Goal: Task Accomplishment & Management: Manage account settings

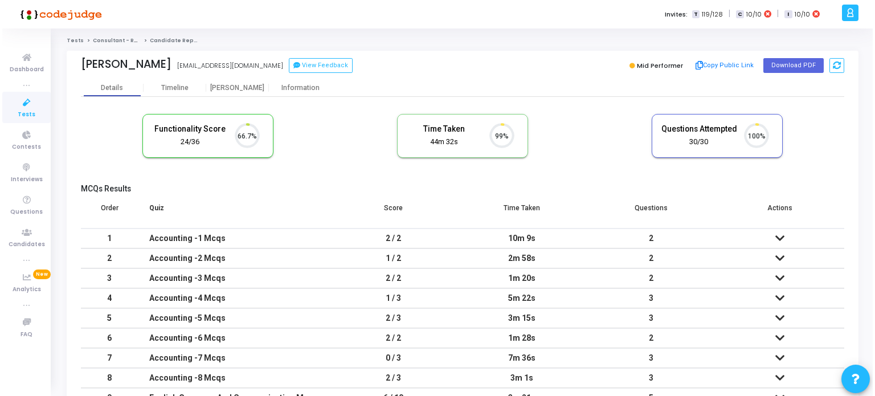
scroll to position [23, 29]
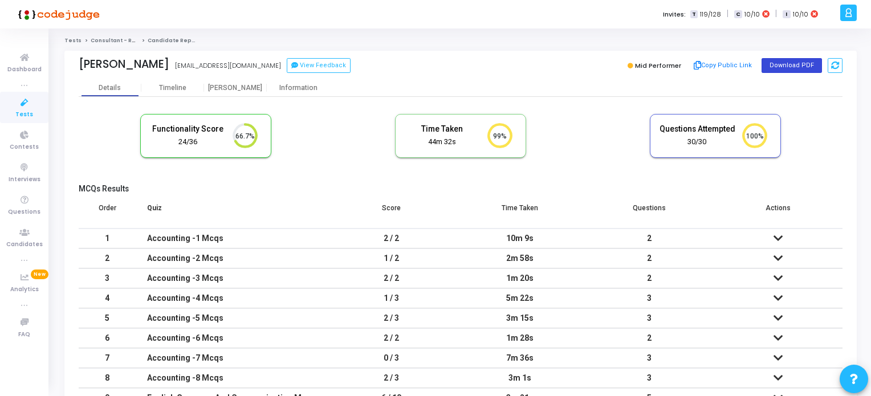
click at [797, 68] on button "Download PDF" at bounding box center [791, 65] width 60 height 15
click at [24, 102] on icon at bounding box center [25, 103] width 24 height 14
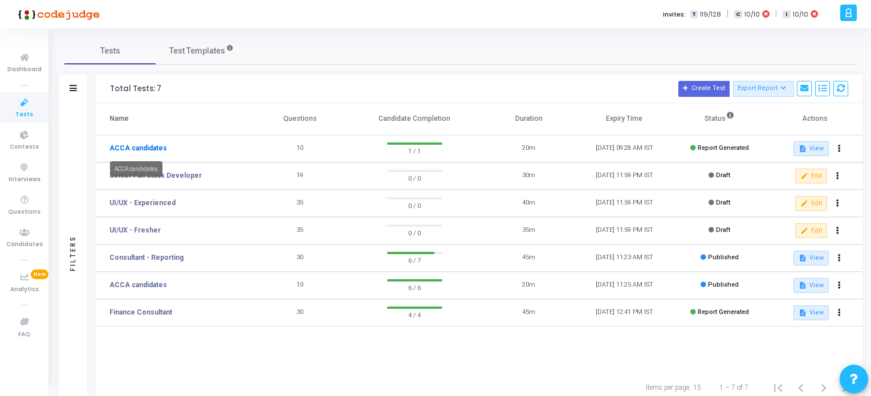
click at [150, 150] on link "ACCA candidates" at bounding box center [138, 148] width 58 height 10
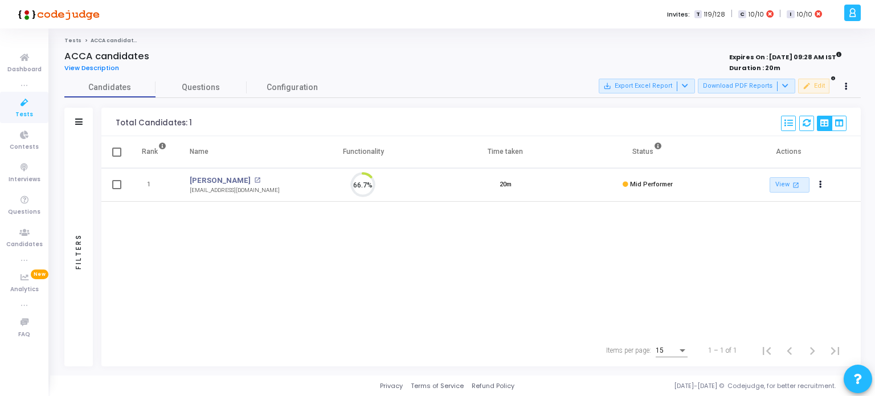
scroll to position [23, 29]
click at [221, 179] on link "[PERSON_NAME]" at bounding box center [220, 180] width 61 height 11
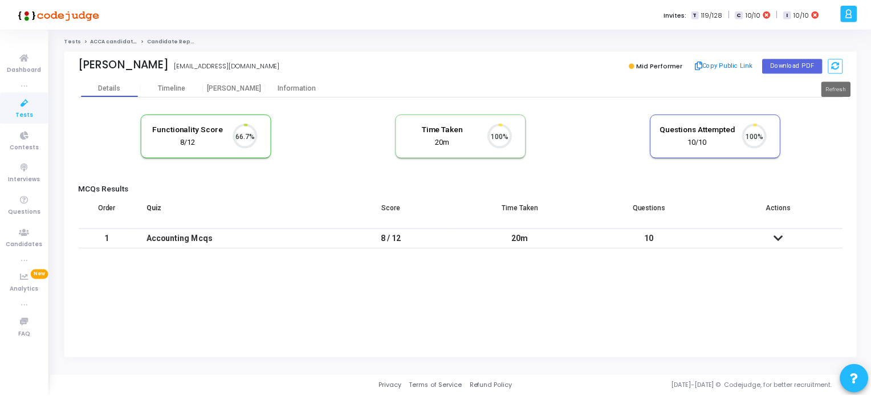
scroll to position [23, 29]
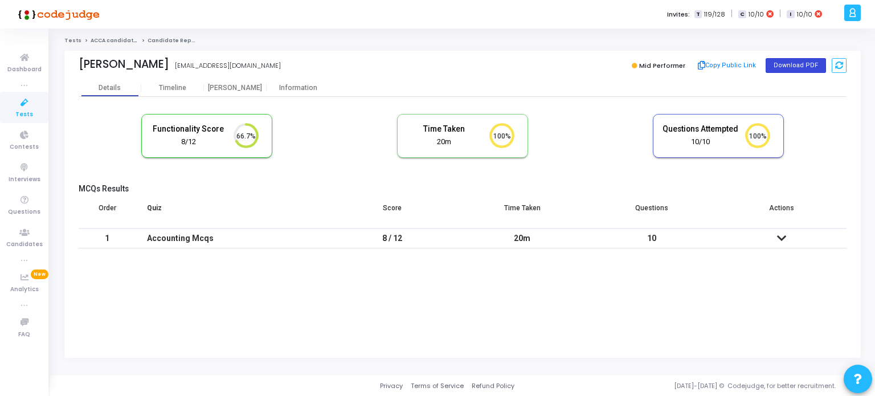
click at [805, 66] on button "Download PDF" at bounding box center [796, 65] width 60 height 15
click at [16, 102] on icon at bounding box center [25, 103] width 24 height 14
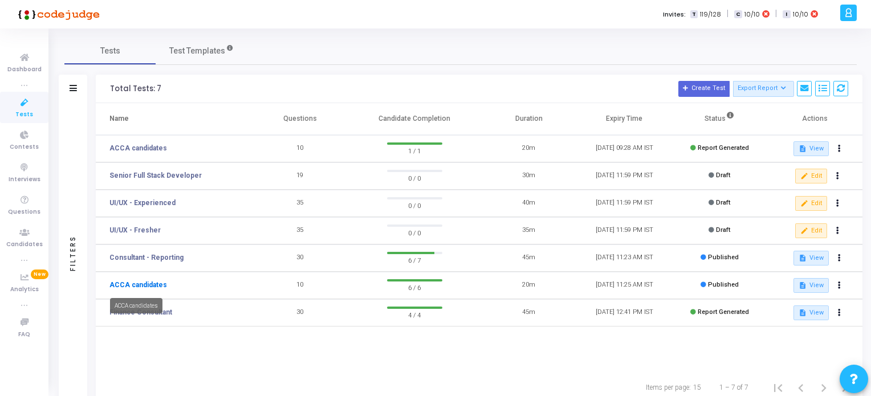
click at [141, 284] on link "ACCA candidates" at bounding box center [138, 285] width 58 height 10
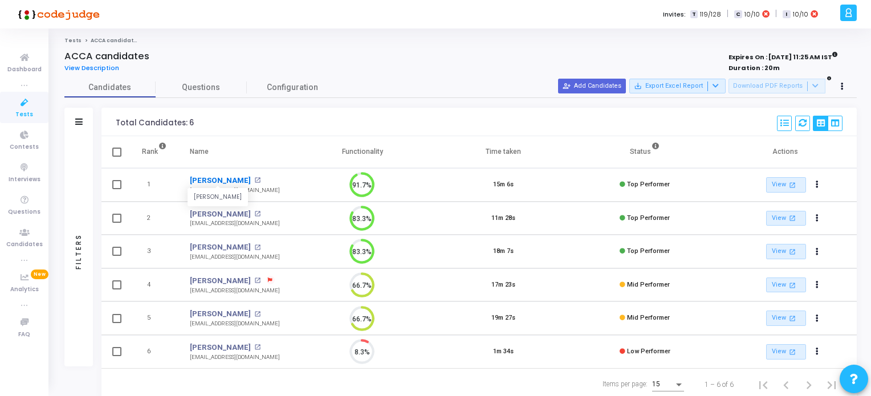
click at [217, 179] on link "[PERSON_NAME]" at bounding box center [220, 180] width 61 height 11
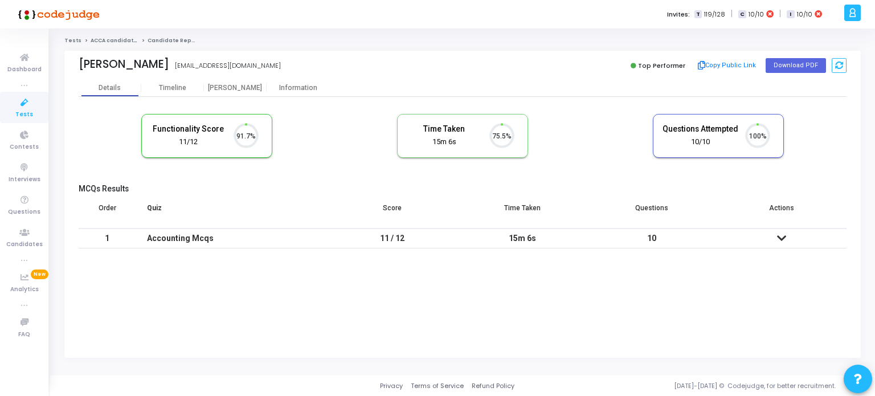
scroll to position [5, 5]
click at [792, 62] on button "Download PDF" at bounding box center [796, 65] width 60 height 15
click at [25, 109] on icon at bounding box center [25, 103] width 24 height 14
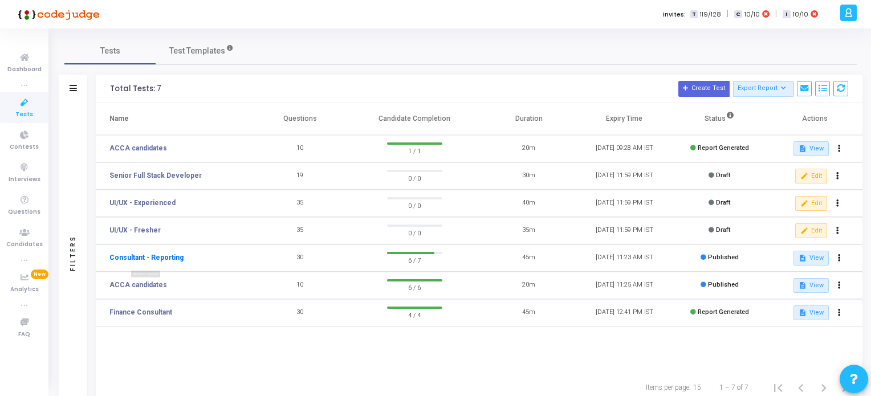
click at [164, 255] on link "Consultant - Reporting" at bounding box center [146, 257] width 74 height 10
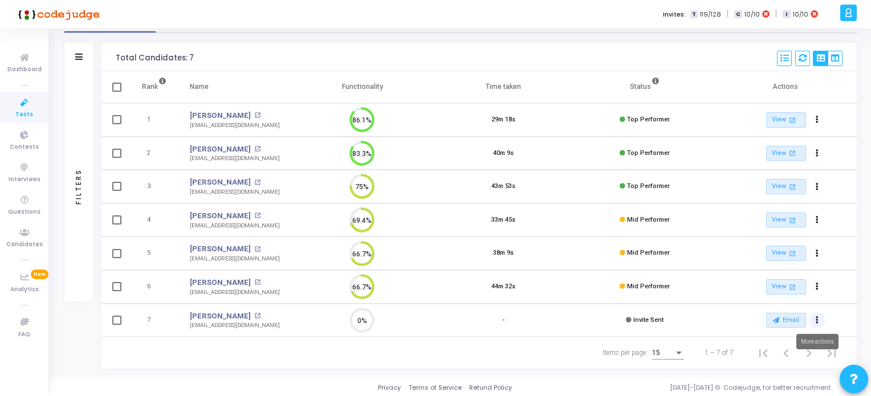
click at [815, 317] on icon "Actions" at bounding box center [816, 320] width 3 height 6
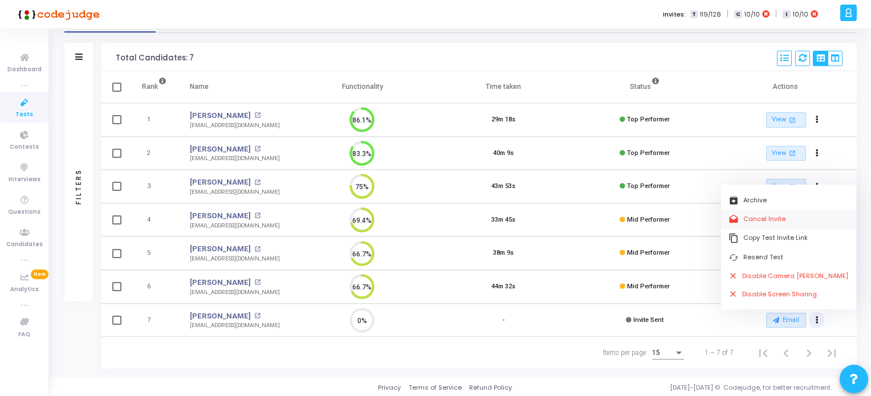
click at [766, 218] on button "drafts Cancel Invite" at bounding box center [788, 219] width 135 height 19
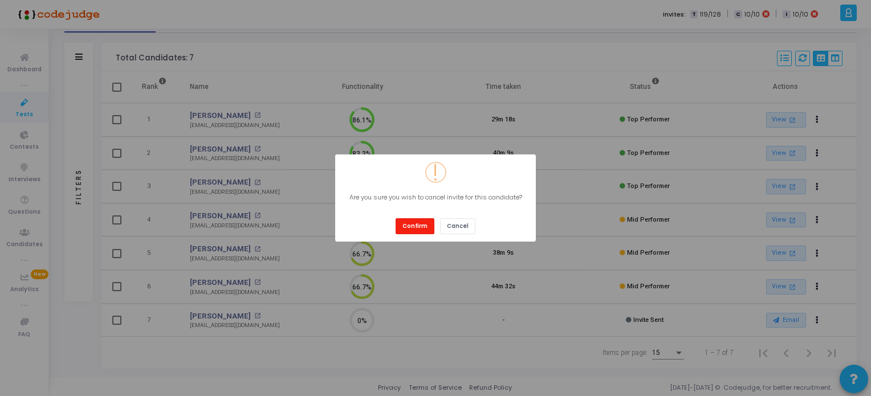
click at [424, 224] on button "Confirm" at bounding box center [414, 225] width 39 height 15
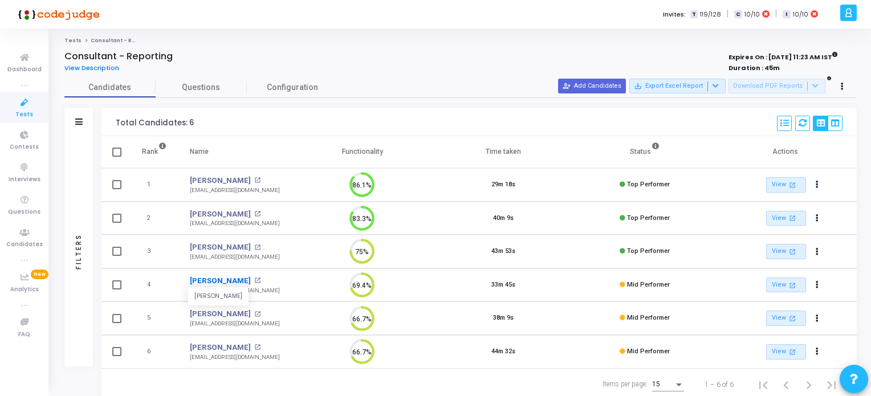
click at [214, 280] on link "[PERSON_NAME]" at bounding box center [220, 280] width 61 height 11
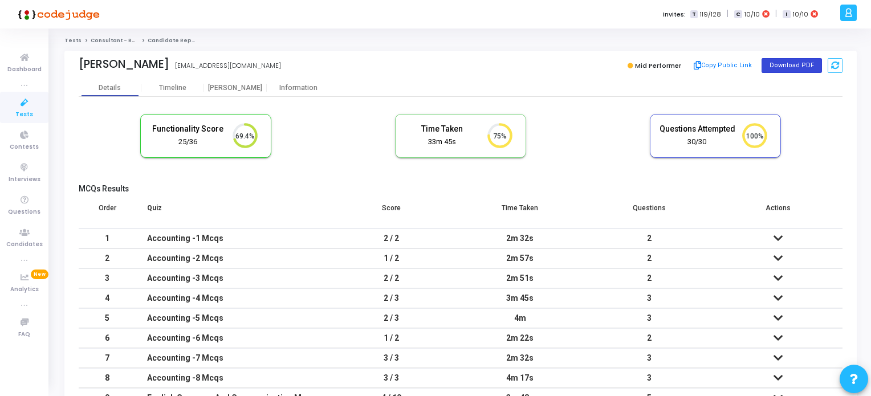
click at [788, 66] on button "Download PDF" at bounding box center [791, 65] width 60 height 15
click at [27, 102] on icon at bounding box center [25, 103] width 24 height 14
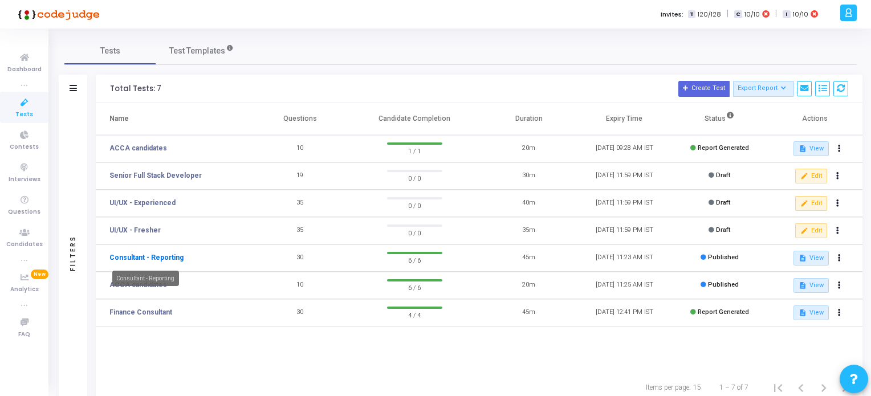
click at [137, 259] on link "Consultant - Reporting" at bounding box center [146, 257] width 74 height 10
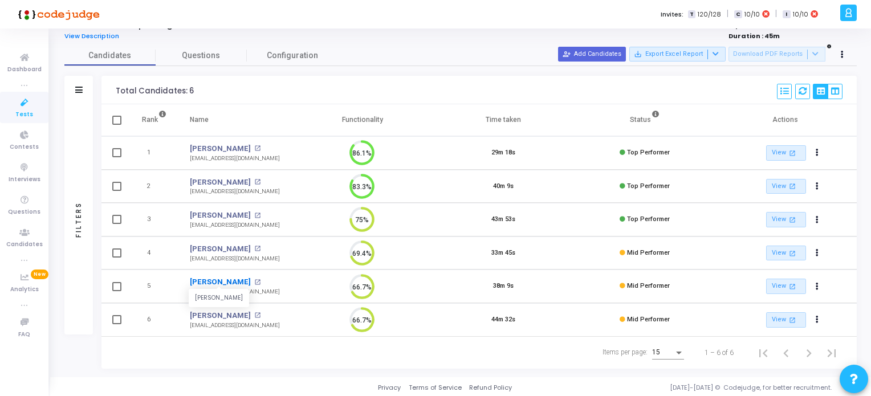
click at [230, 282] on link "[PERSON_NAME]" at bounding box center [220, 281] width 61 height 11
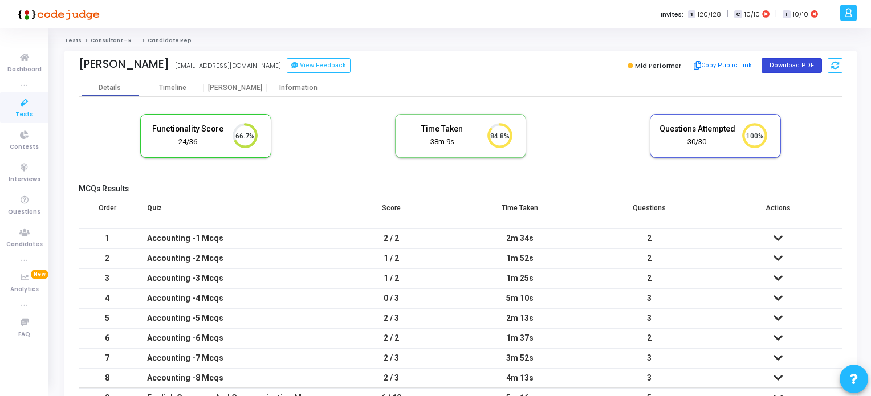
click at [803, 63] on button "Download PDF" at bounding box center [791, 65] width 60 height 15
click at [19, 107] on icon at bounding box center [25, 103] width 24 height 14
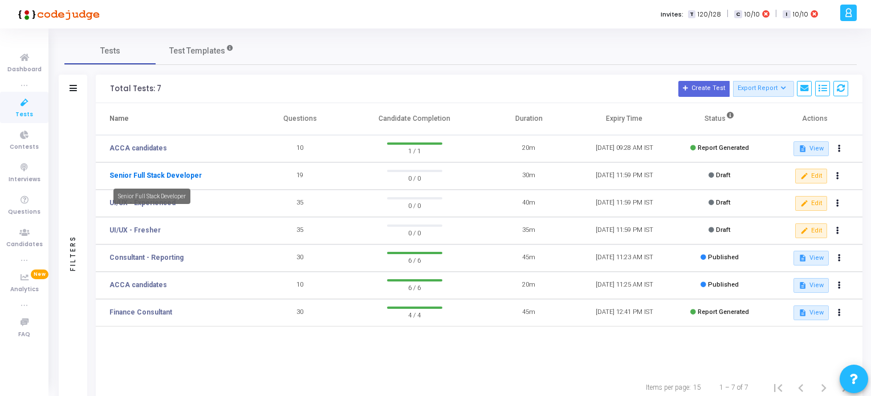
click at [154, 174] on link "Senior Full Stack Developer" at bounding box center [155, 175] width 92 height 10
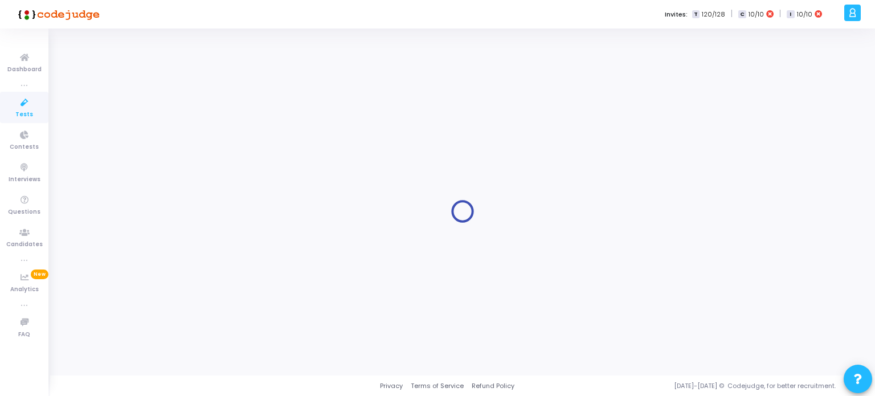
type input "Senior Full Stack Developer"
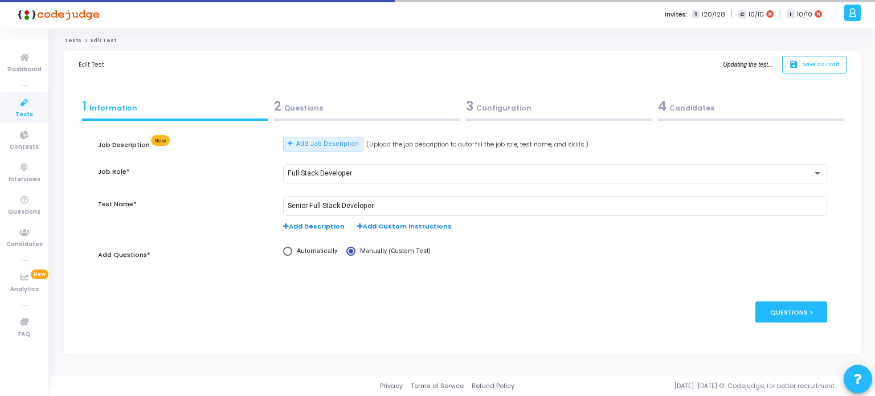
click at [297, 107] on div "2 Questions" at bounding box center [367, 106] width 186 height 19
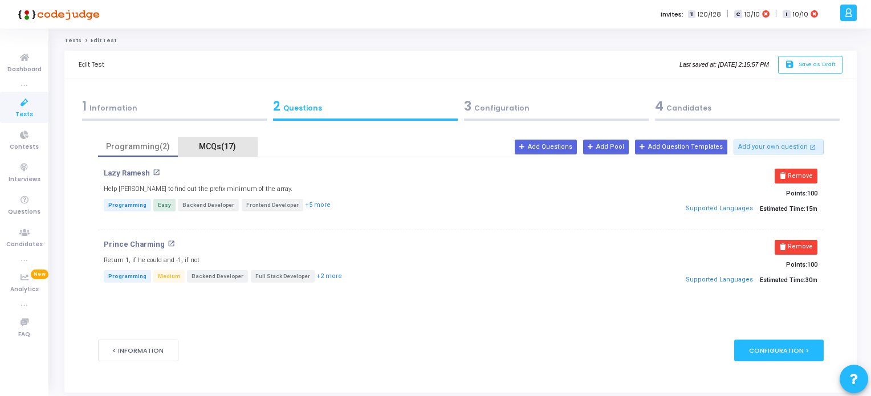
click at [214, 148] on div "MCQs(17)" at bounding box center [218, 147] width 66 height 12
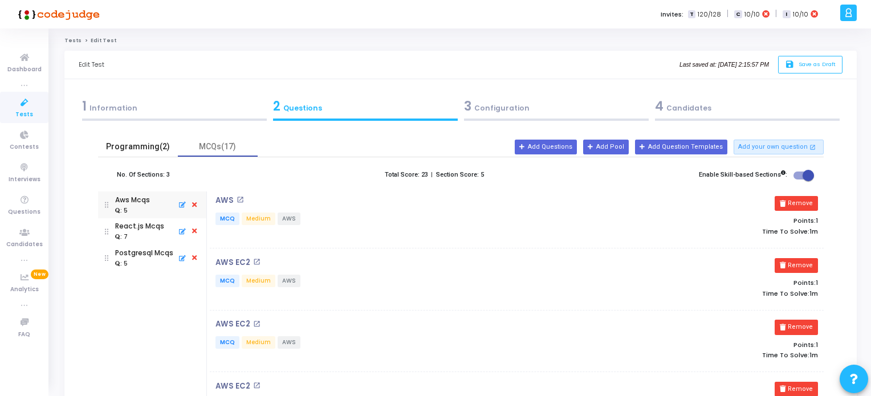
click at [137, 143] on div "Programming(2)" at bounding box center [138, 147] width 66 height 12
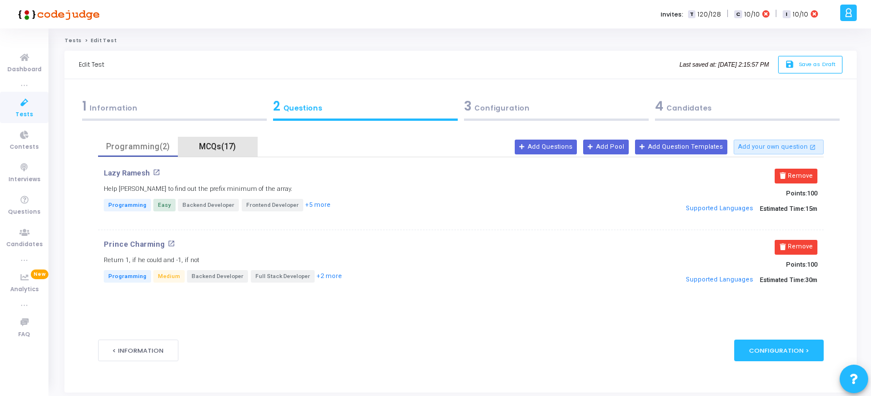
click at [219, 144] on div "MCQs(17)" at bounding box center [218, 147] width 66 height 12
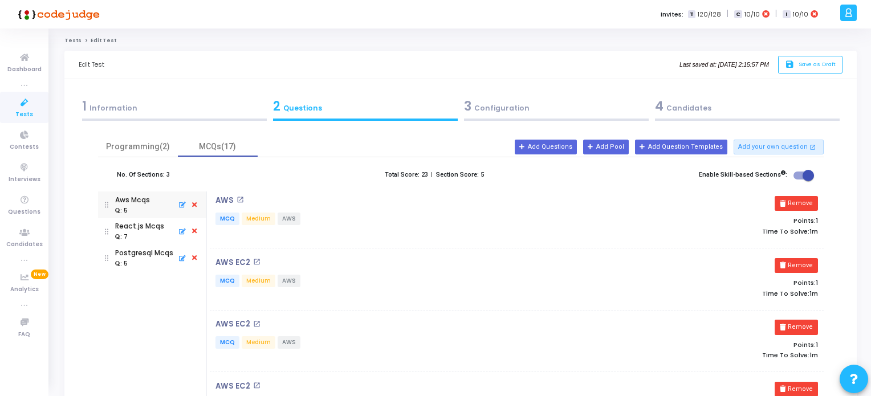
click at [96, 105] on div "1 Information" at bounding box center [174, 106] width 185 height 19
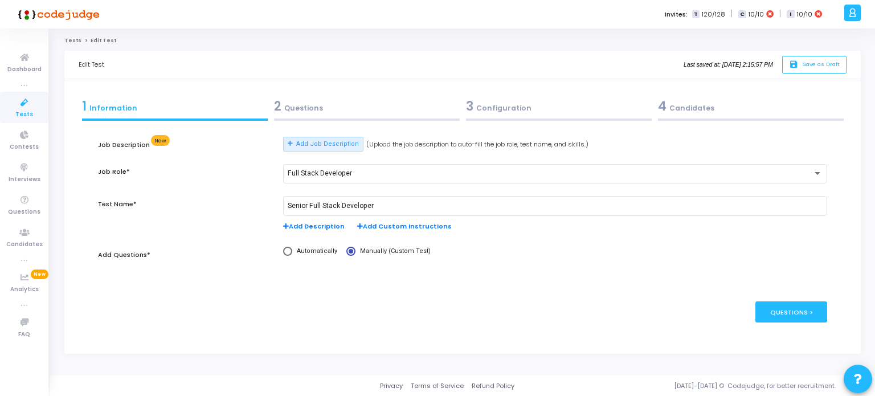
click at [18, 105] on icon at bounding box center [25, 103] width 24 height 14
